Goal: Task Accomplishment & Management: Complete application form

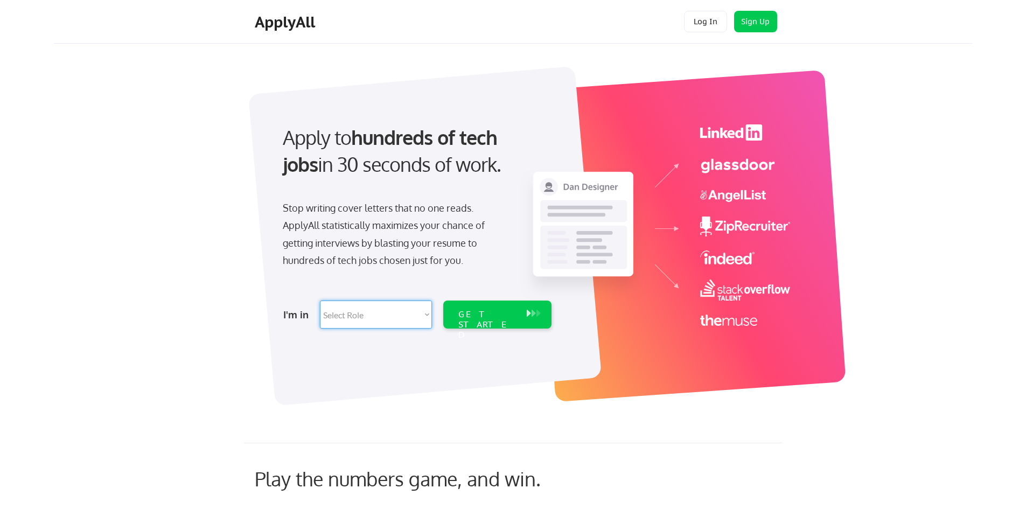
click at [400, 322] on select "Select Role Software Engineering Product Management Customer Success Sales UI/U…" at bounding box center [376, 315] width 112 height 28
select select ""data_science___analytics""
click at [320, 301] on select "Select Role Software Engineering Product Management Customer Success Sales UI/U…" at bounding box center [376, 315] width 112 height 28
select select ""data_science___analytics""
click at [386, 307] on select "Select Role Software Engineering Product Management Customer Success Sales UI/U…" at bounding box center [376, 315] width 112 height 28
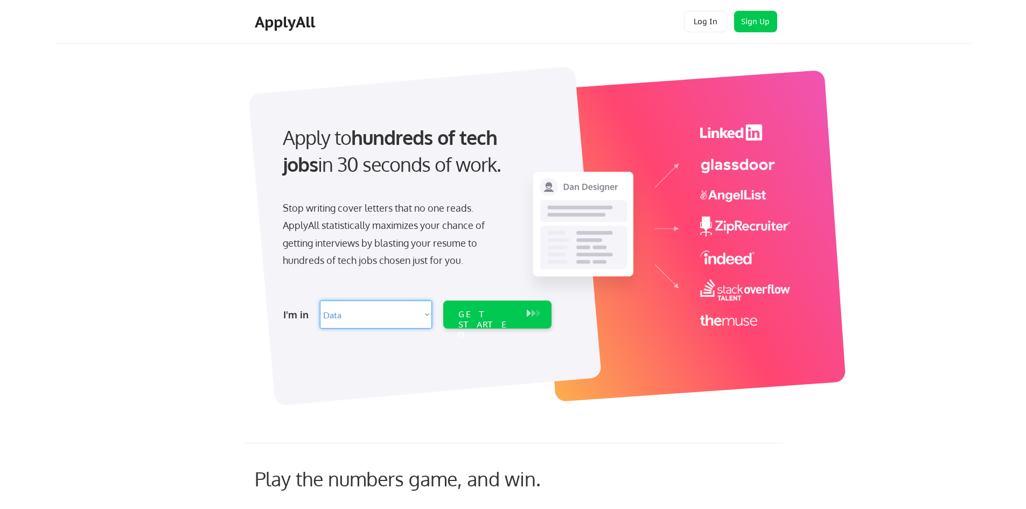
select select ""sales0""
click at [320, 301] on select "Select Role Software Engineering Product Management Customer Success Sales UI/U…" at bounding box center [376, 315] width 112 height 28
select select ""sales0""
click at [381, 320] on select "Select Role Software Engineering Product Management Customer Success Sales UI/U…" at bounding box center [376, 315] width 112 height 28
click at [320, 301] on select "Select Role Software Engineering Product Management Customer Success Sales UI/U…" at bounding box center [376, 315] width 112 height 28
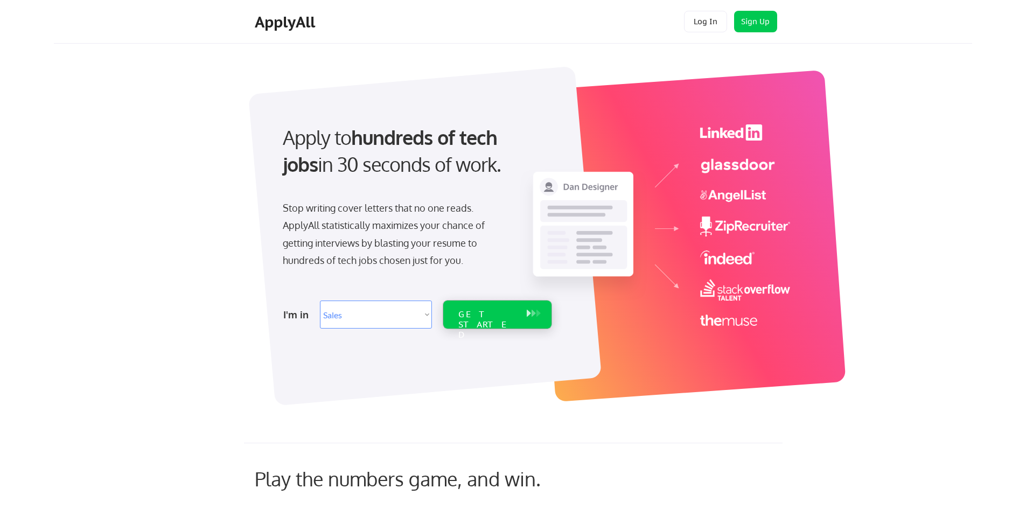
drag, startPoint x: 483, startPoint y: 315, endPoint x: 535, endPoint y: 335, distance: 55.9
click at [481, 315] on div "GET STARTED" at bounding box center [487, 324] width 58 height 31
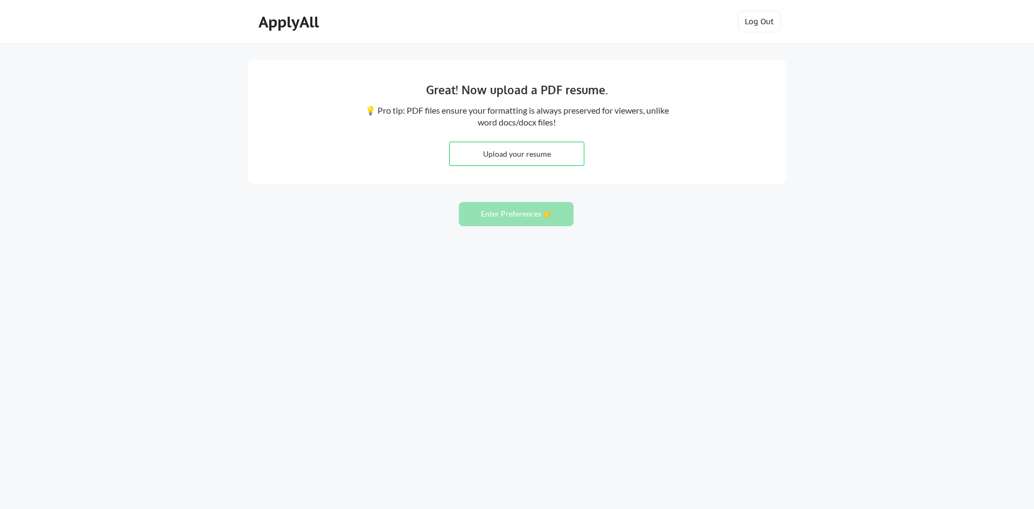
click at [511, 155] on input "file" at bounding box center [517, 153] width 134 height 23
type input "C:\fakepath\Reginald Morgan Resume (3) (1).pdf"
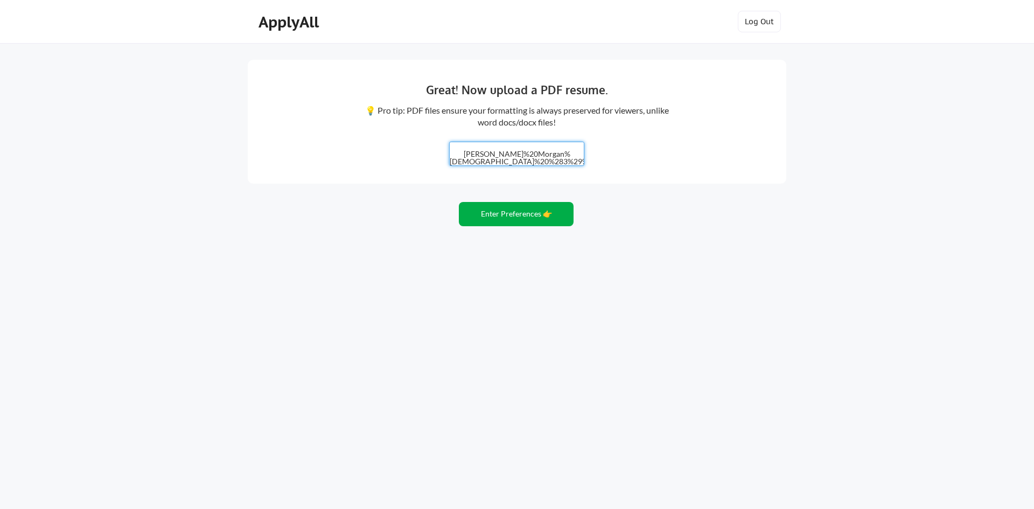
click at [540, 217] on button "Enter Preferences 👉" at bounding box center [516, 214] width 115 height 24
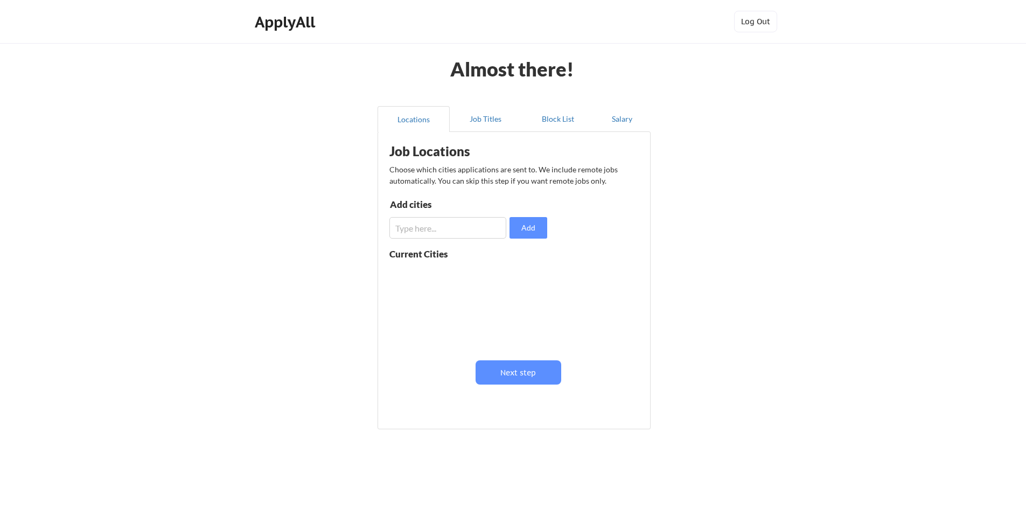
click at [438, 225] on input "input" at bounding box center [447, 228] width 117 height 22
type input "washington dc"
click at [533, 224] on button "Add" at bounding box center [529, 228] width 38 height 22
click at [502, 379] on button "Next step" at bounding box center [519, 372] width 86 height 24
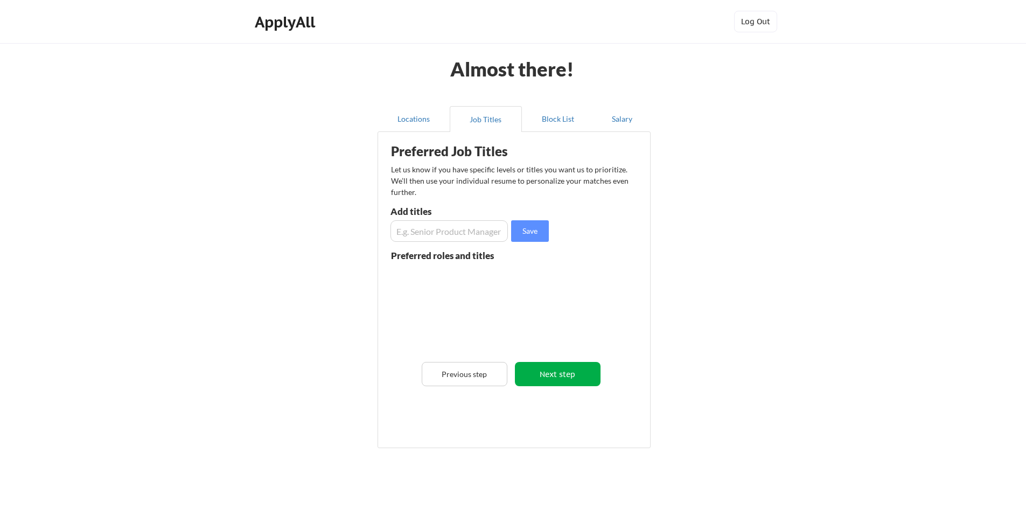
click at [543, 384] on button "Next step" at bounding box center [558, 374] width 86 height 24
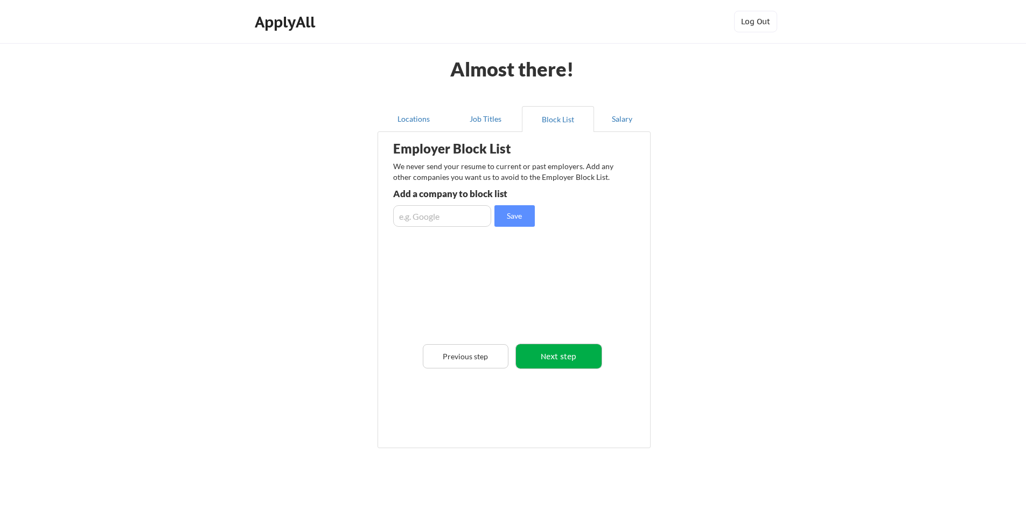
click at [543, 365] on button "Next step" at bounding box center [559, 356] width 86 height 24
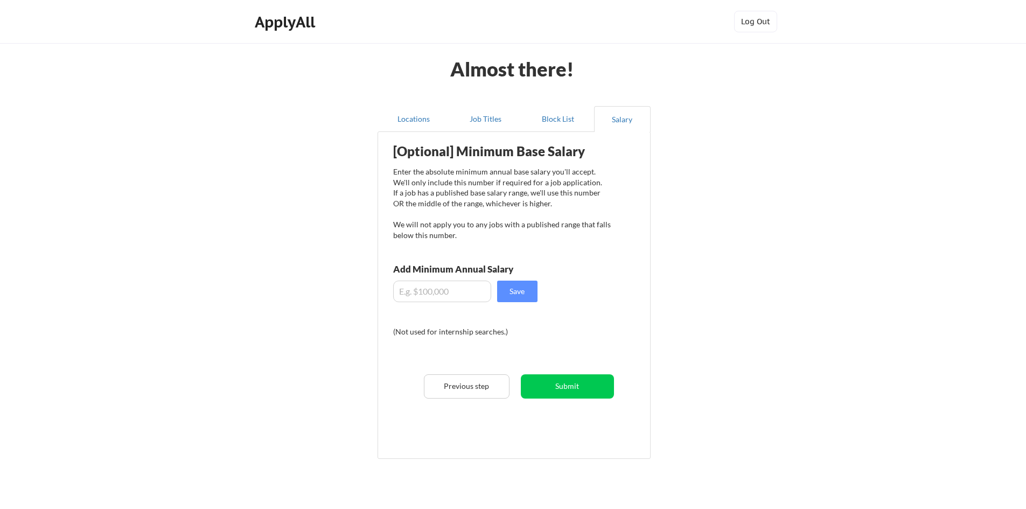
click at [463, 276] on div "Add Minimum Annual Salary" at bounding box center [477, 270] width 168 height 12
click at [459, 287] on input "input" at bounding box center [442, 292] width 98 height 22
type input "$50,000"
click at [556, 373] on div "[Optional] Minimum Base Salary Enter the absolute minimum annual base salary yo…" at bounding box center [516, 291] width 266 height 308
click at [550, 385] on button "Submit" at bounding box center [567, 386] width 93 height 24
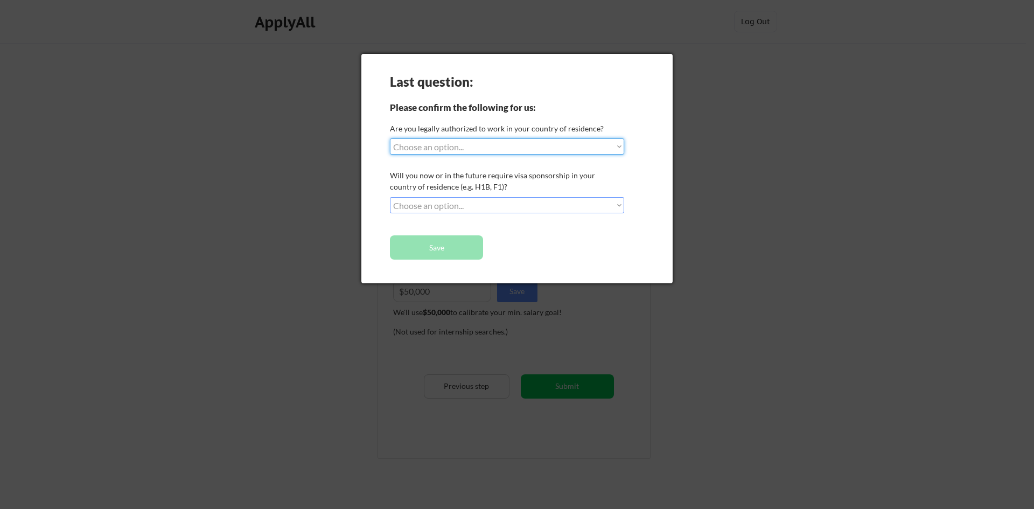
click at [471, 145] on select "Choose an option... Yes, I am a US Citizen Yes, I am a Canadian Citizen Yes, I …" at bounding box center [507, 146] width 234 height 16
select select ""yes__i_am_a_us_citizen""
click at [390, 138] on select "Choose an option... Yes, I am a US Citizen Yes, I am a Canadian Citizen Yes, I …" at bounding box center [507, 146] width 234 height 16
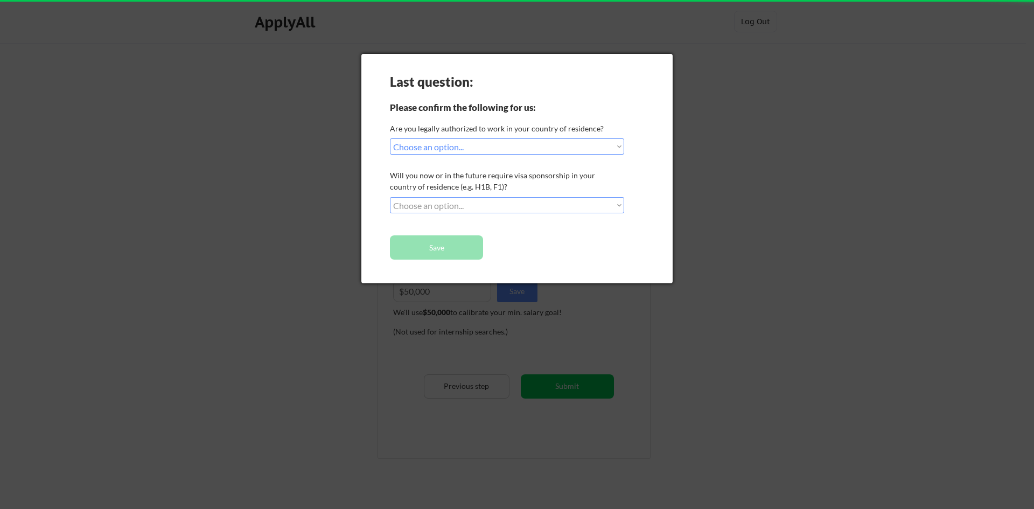
click at [452, 198] on select "Choose an option... No, I will not need sponsorship Yes, I will need sponsorship" at bounding box center [507, 205] width 234 height 16
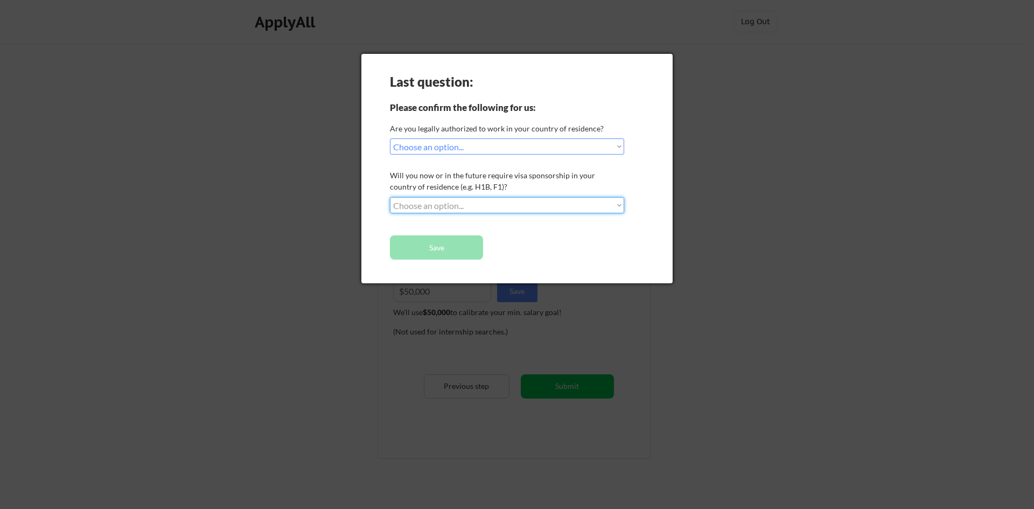
select select ""no__i_will_not_need_sponsorship""
click at [390, 197] on select "Choose an option... No, I will not need sponsorship Yes, I will need sponsorship" at bounding box center [507, 205] width 234 height 16
click at [567, 380] on div at bounding box center [517, 254] width 1034 height 509
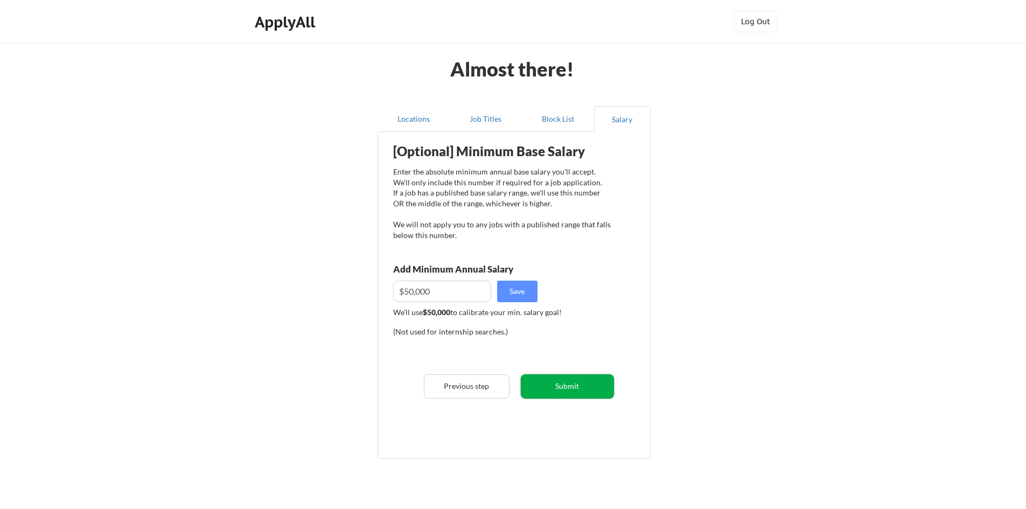
click at [556, 374] on button "Submit" at bounding box center [567, 386] width 93 height 24
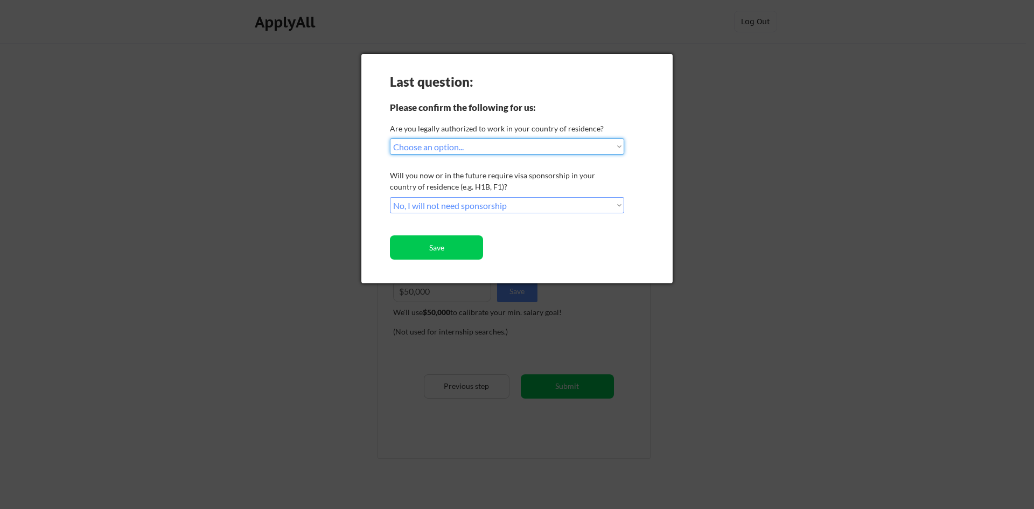
click at [466, 252] on button "Save" at bounding box center [436, 247] width 93 height 24
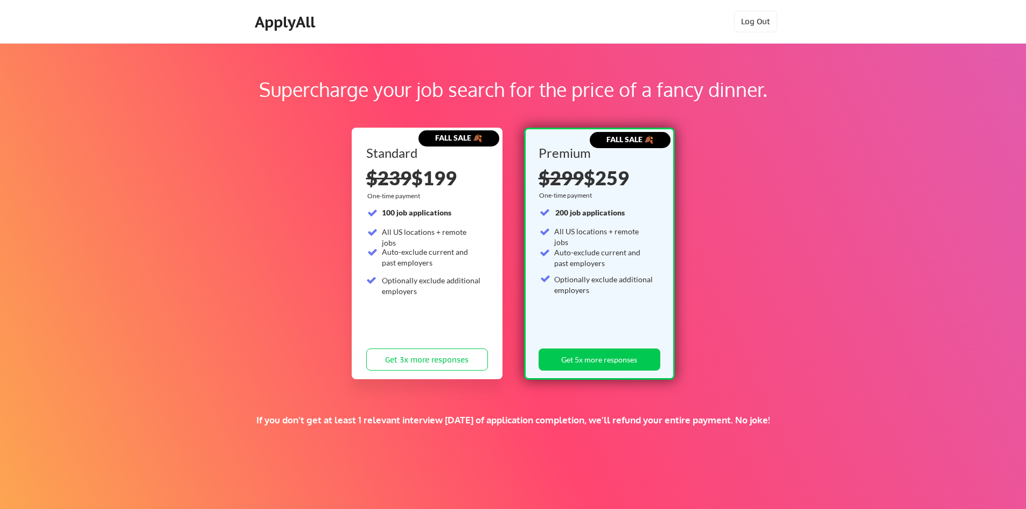
click at [268, 25] on div "ApplyAll" at bounding box center [287, 22] width 64 height 18
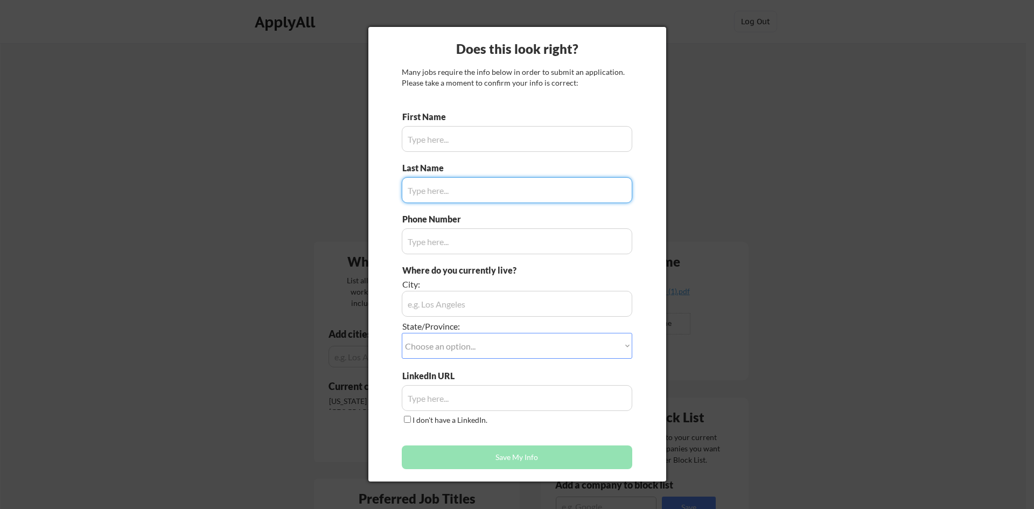
click at [529, 139] on input "input" at bounding box center [517, 139] width 231 height 26
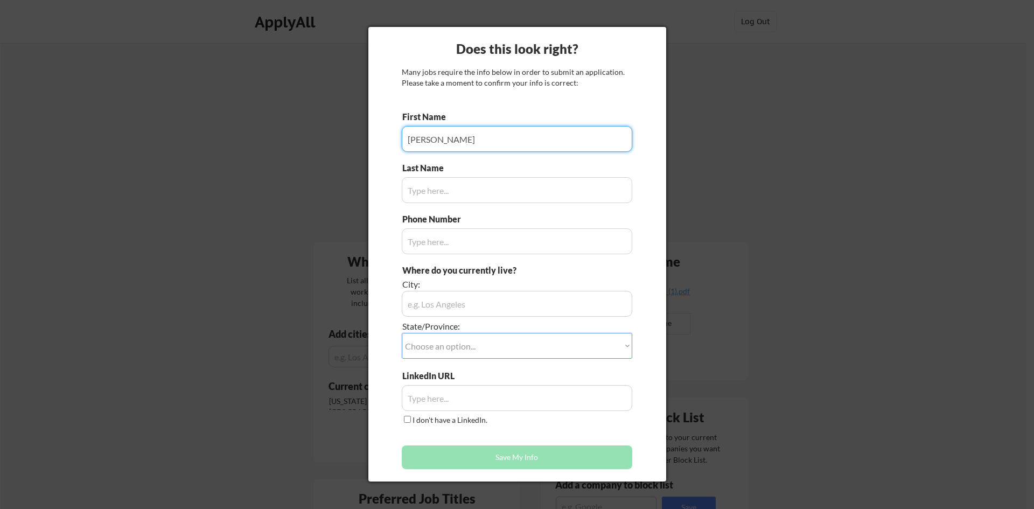
type input "[PERSON_NAME]"
drag, startPoint x: 544, startPoint y: 177, endPoint x: 552, endPoint y: 179, distance: 7.7
click at [552, 179] on input "input" at bounding box center [517, 190] width 231 height 26
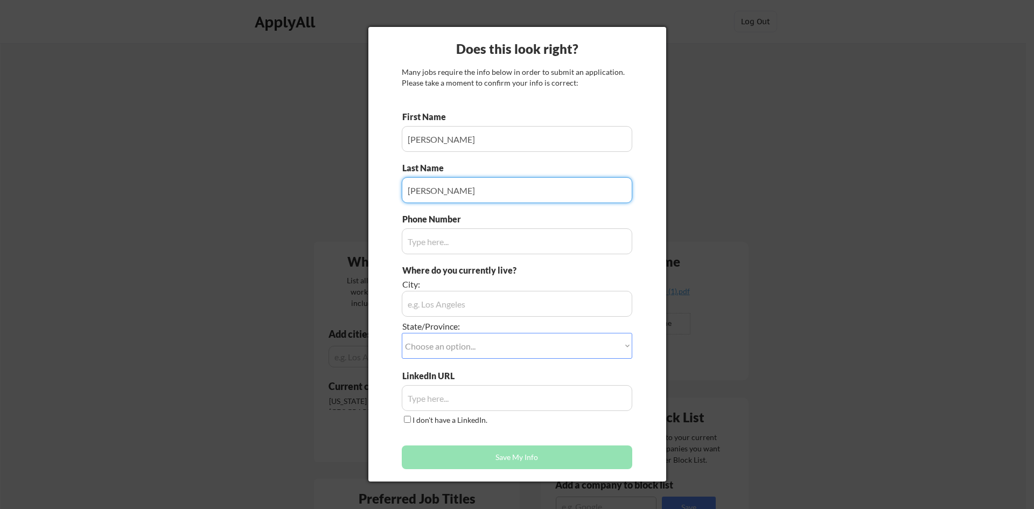
type input "[PERSON_NAME]"
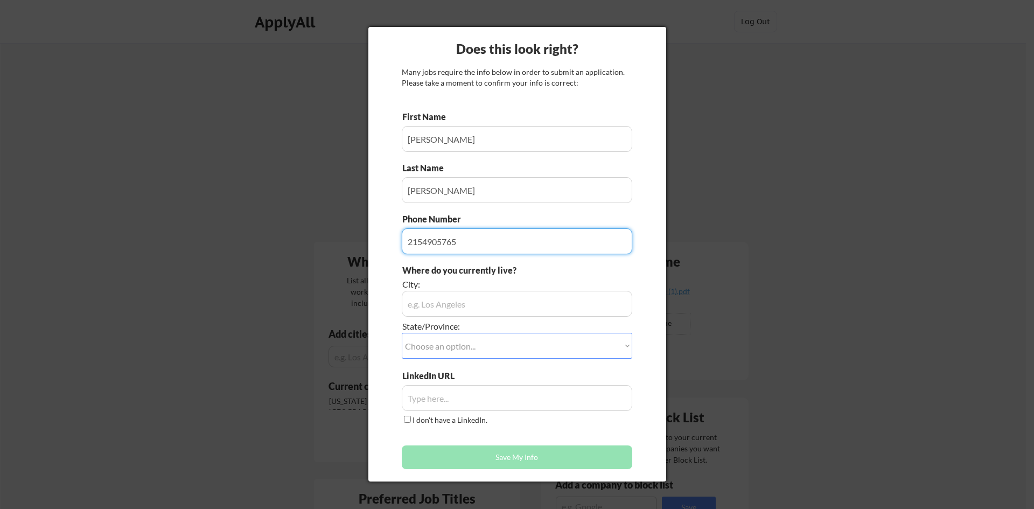
type input "2154905765"
click at [487, 303] on input "input" at bounding box center [517, 304] width 231 height 26
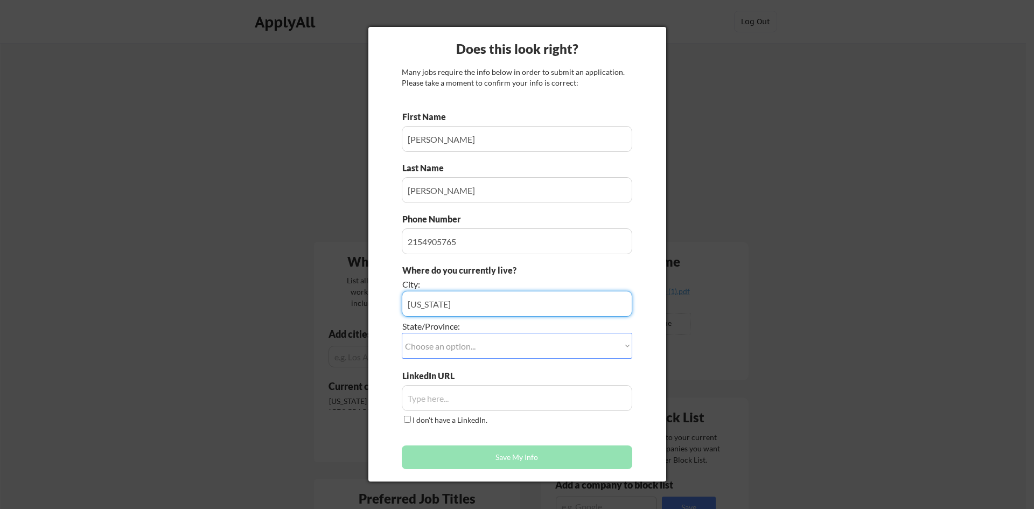
type input "[US_STATE]"
click at [486, 337] on select "Choose an option... Other/Not Applicable [US_STATE] [US_STATE] [GEOGRAPHIC_DATA…" at bounding box center [517, 346] width 231 height 26
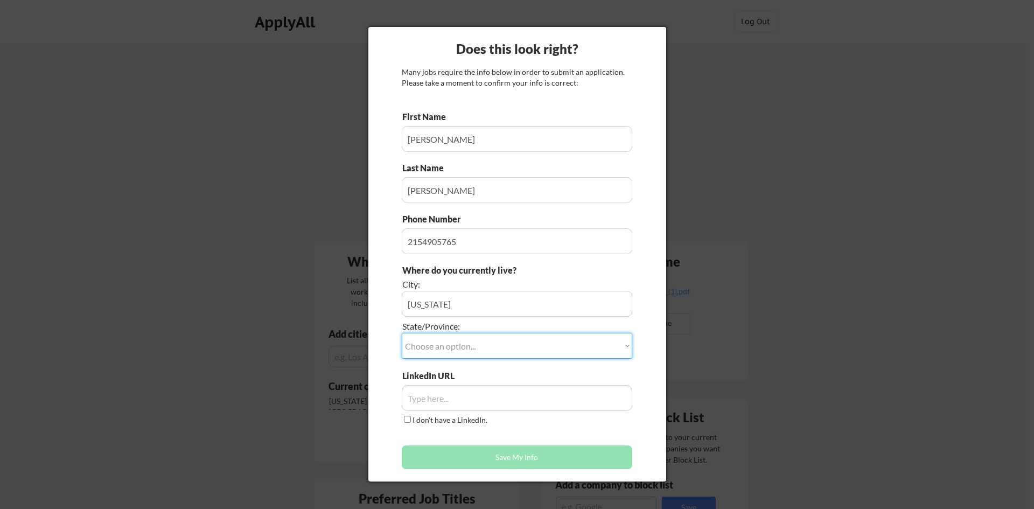
select select ""[US_STATE]""
click at [402, 333] on select "Choose an option... Other/Not Applicable [US_STATE] [US_STATE] [GEOGRAPHIC_DATA…" at bounding box center [517, 346] width 231 height 26
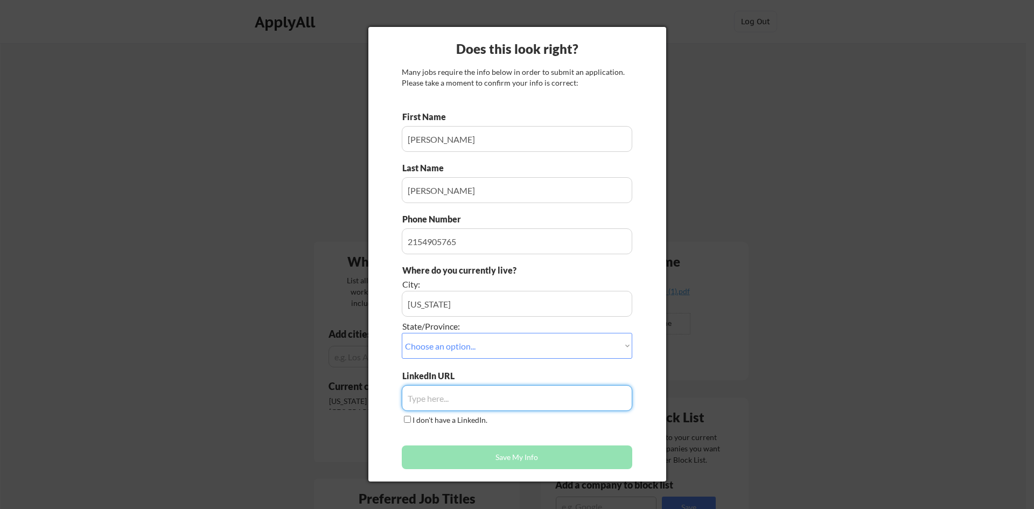
click at [492, 400] on input "input" at bounding box center [517, 398] width 231 height 26
paste input "[URL][DOMAIN_NAME][PERSON_NAME]"
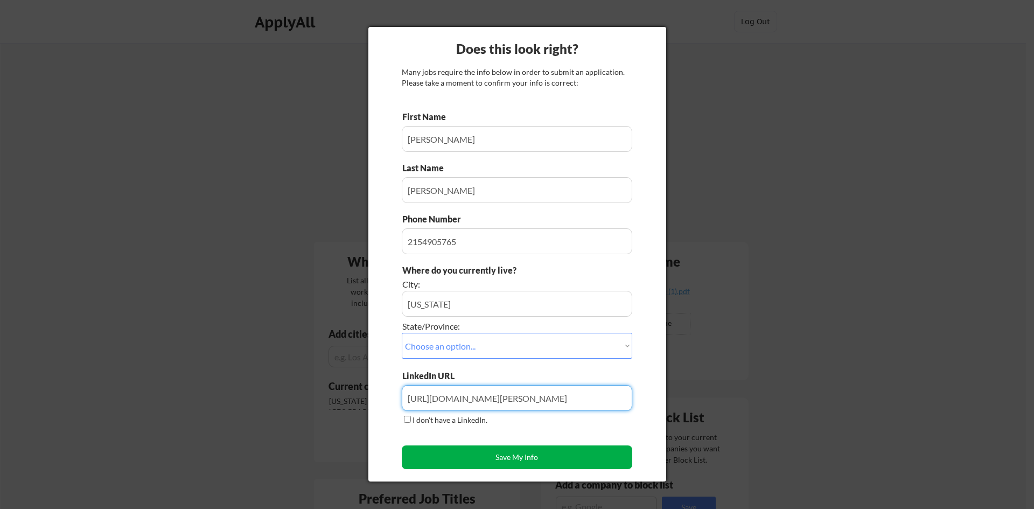
type input "[URL][DOMAIN_NAME][PERSON_NAME]"
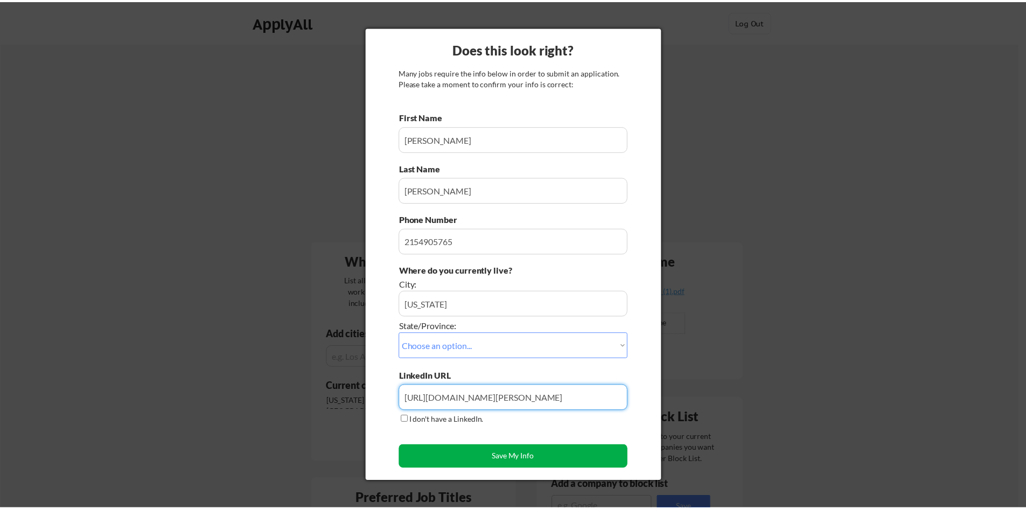
scroll to position [0, 0]
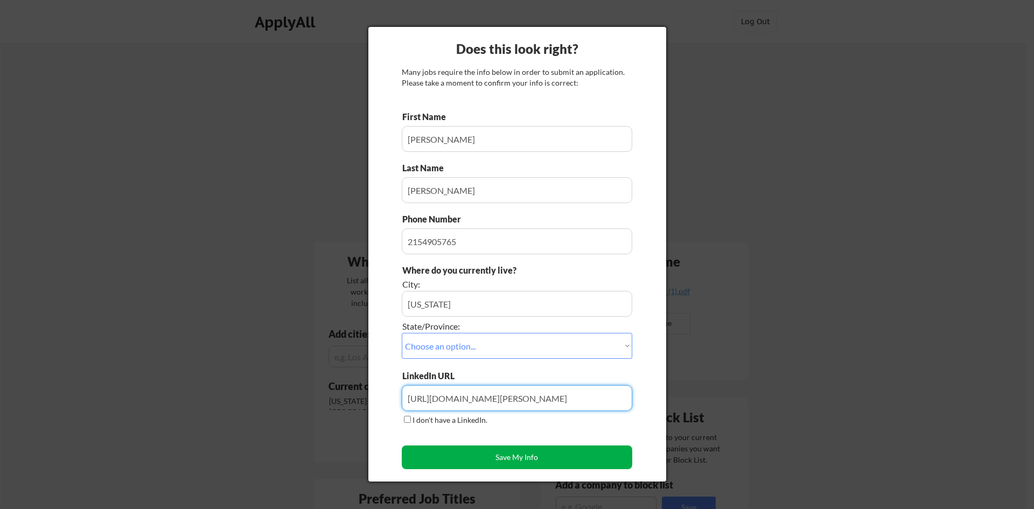
click at [498, 458] on button "Save My Info" at bounding box center [517, 457] width 231 height 24
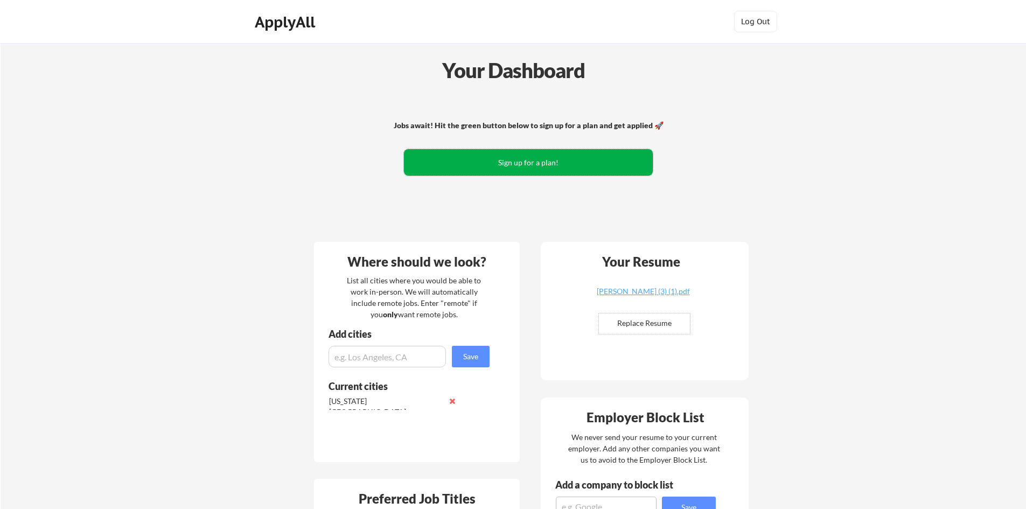
click at [449, 164] on button "Sign up for a plan!" at bounding box center [528, 162] width 249 height 26
